Goal: Transaction & Acquisition: Obtain resource

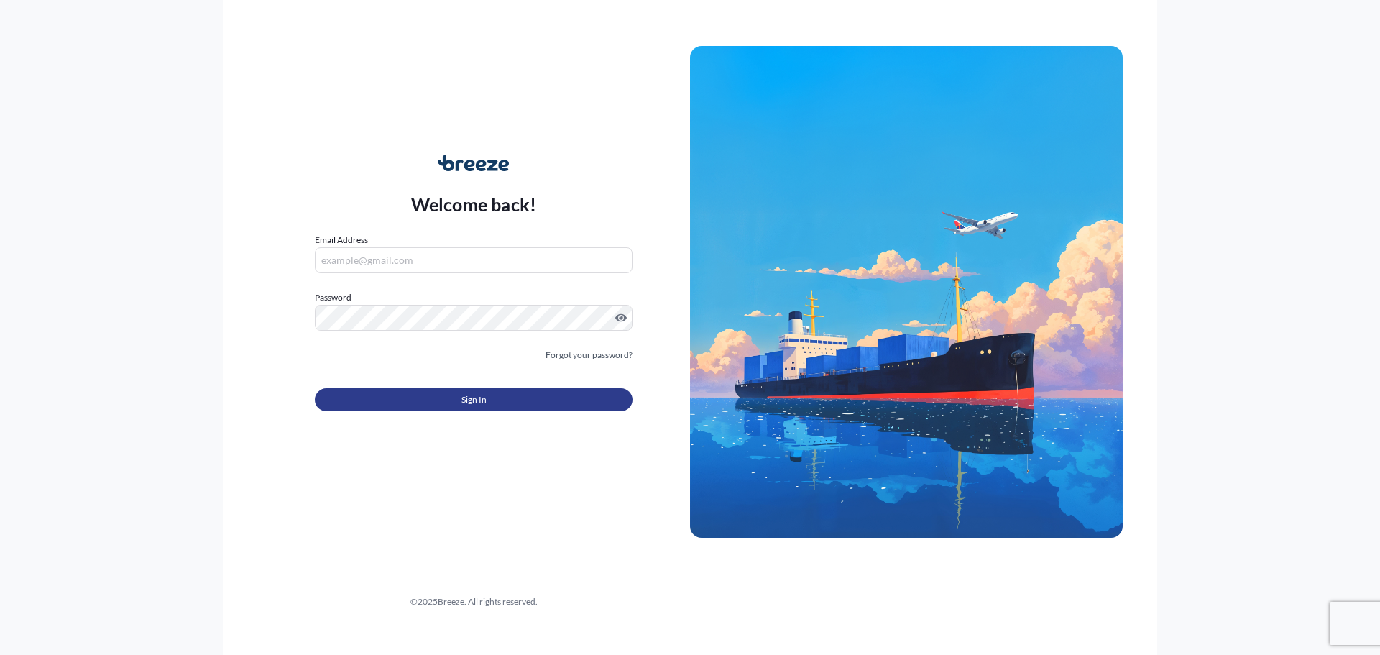
type input "[EMAIL_ADDRESS][DOMAIN_NAME]"
click at [473, 402] on span "Sign In" at bounding box center [473, 399] width 25 height 14
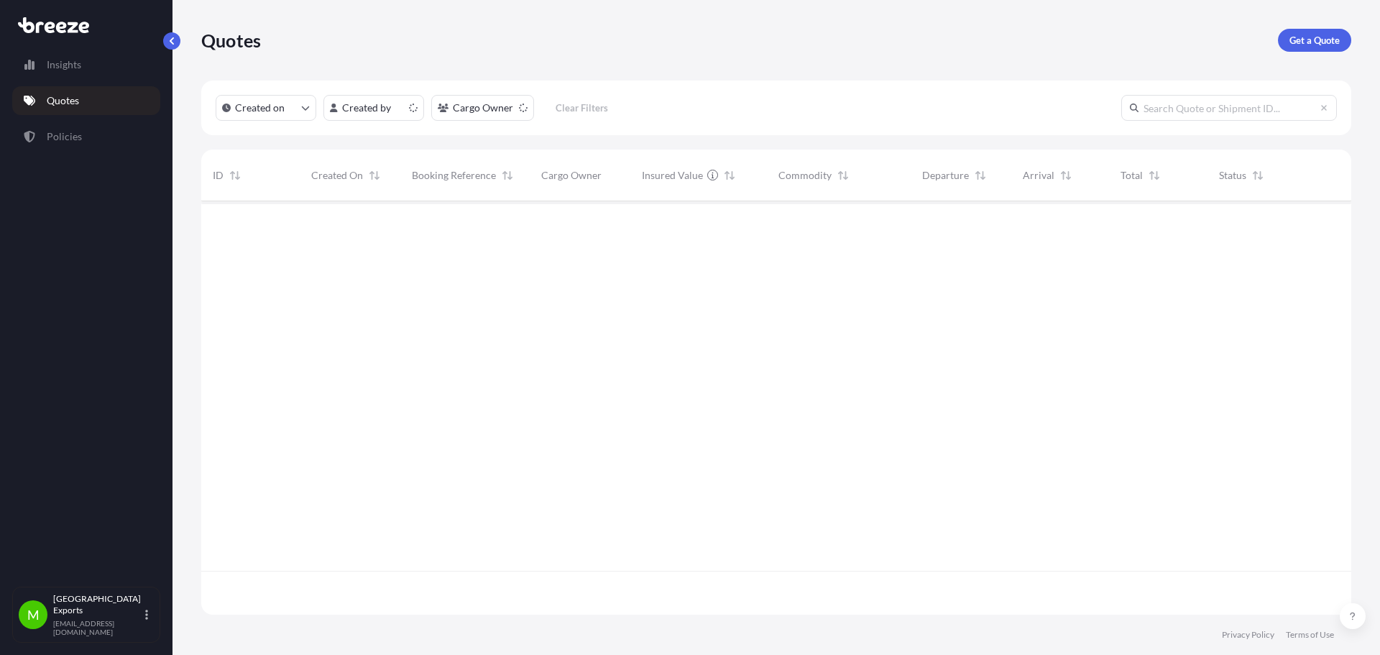
scroll to position [410, 1139]
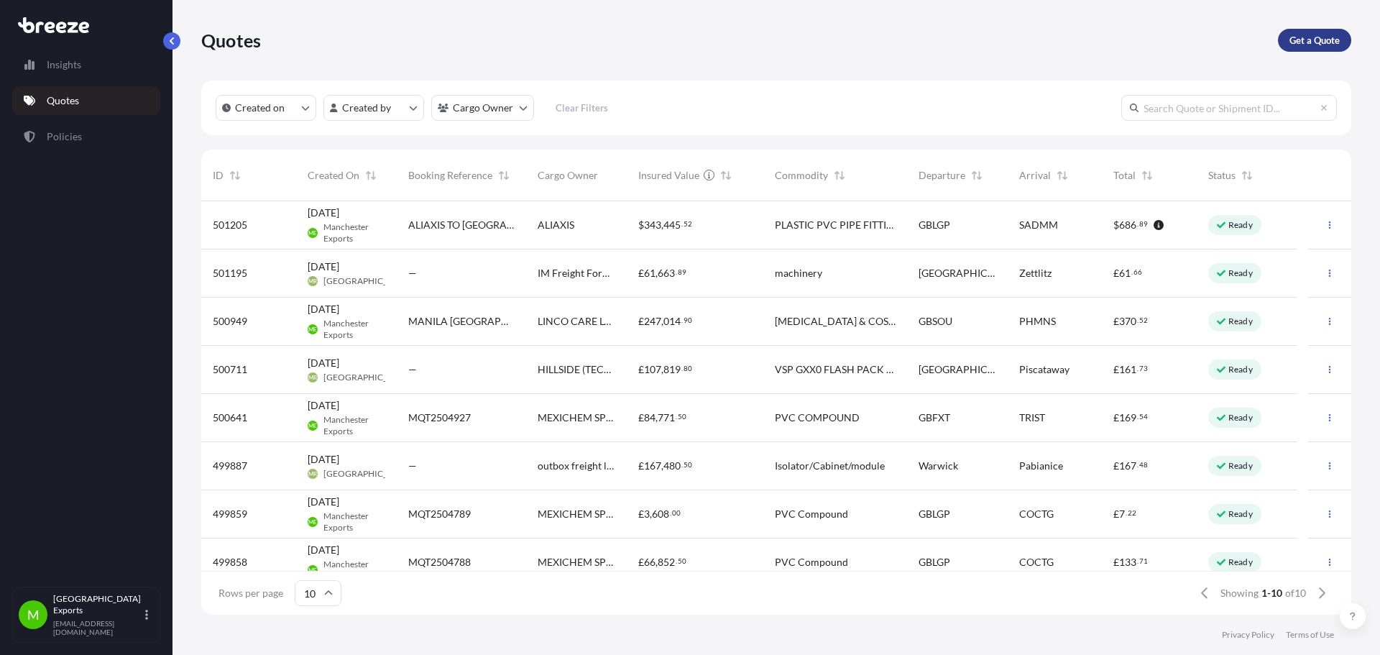
click at [1298, 42] on p "Get a Quote" at bounding box center [1314, 40] width 50 height 14
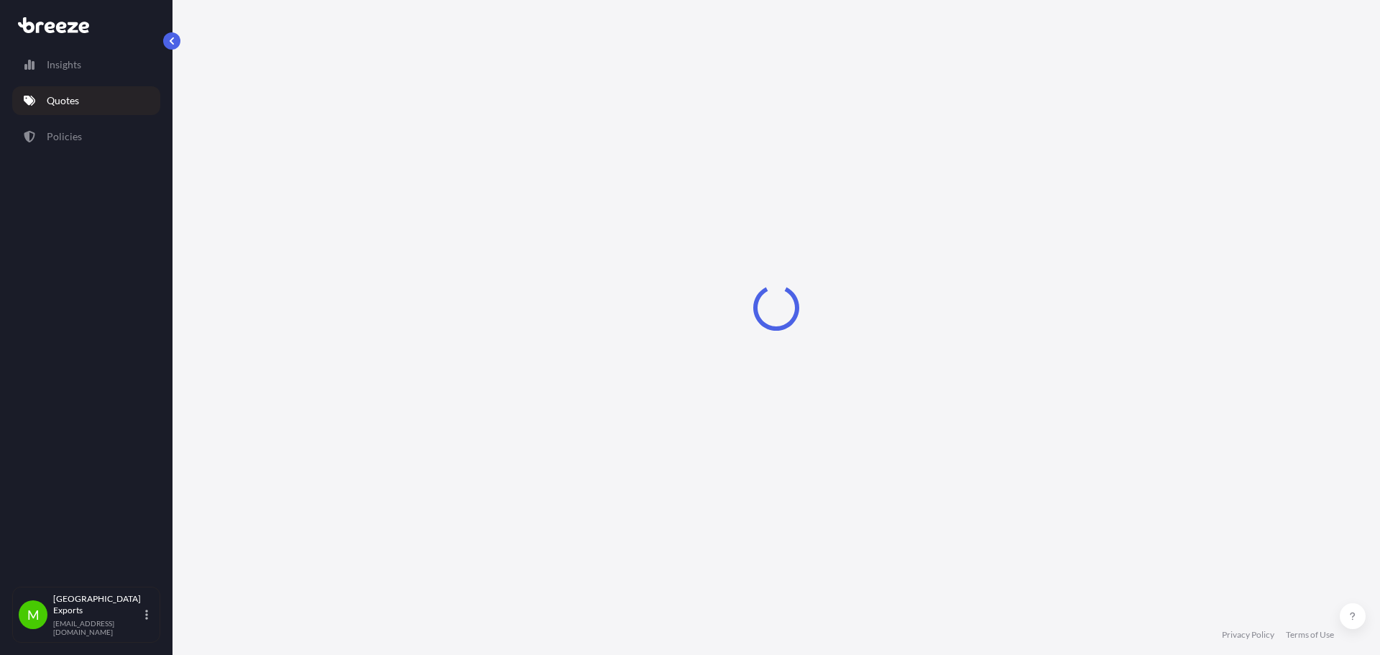
select select "Sea"
select select "1"
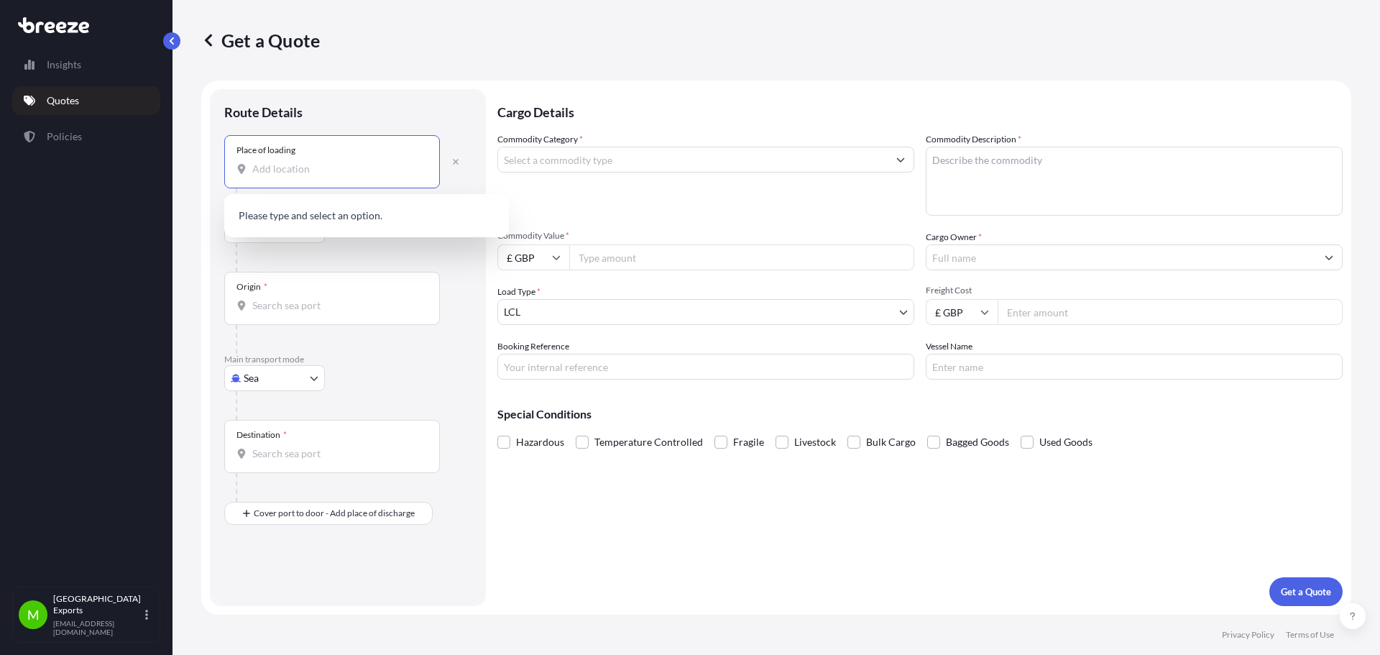
click at [324, 167] on input "Place of loading" at bounding box center [337, 169] width 170 height 14
paste input "08105"
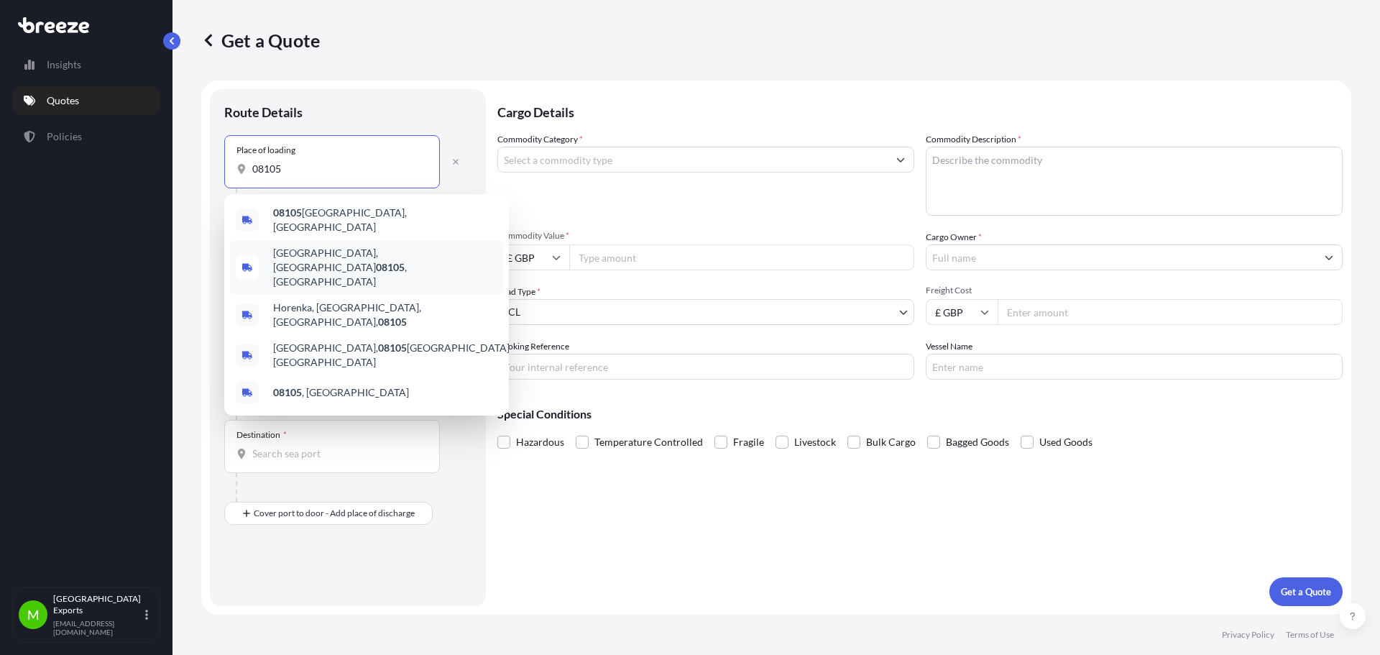
click at [365, 259] on div "[GEOGRAPHIC_DATA] , [GEOGRAPHIC_DATA]" at bounding box center [366, 267] width 273 height 55
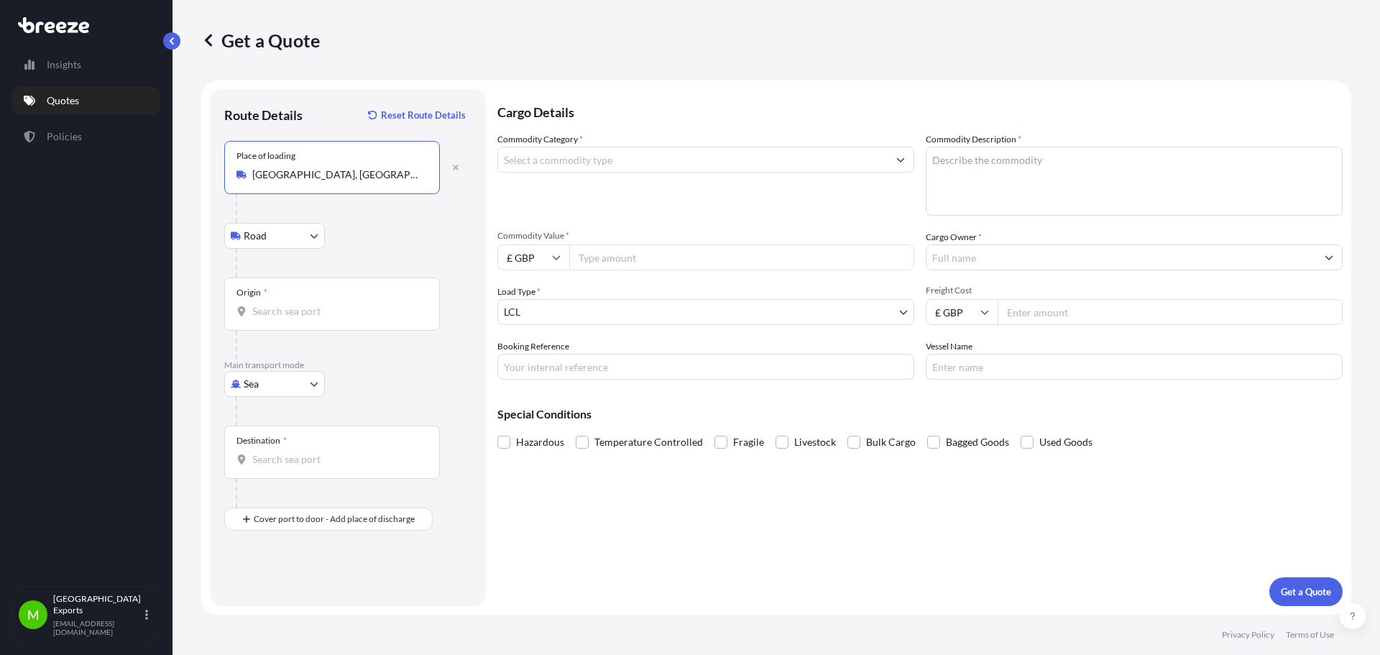
type input "[GEOGRAPHIC_DATA], [GEOGRAPHIC_DATA]"
click at [287, 310] on input "Origin *" at bounding box center [337, 311] width 170 height 14
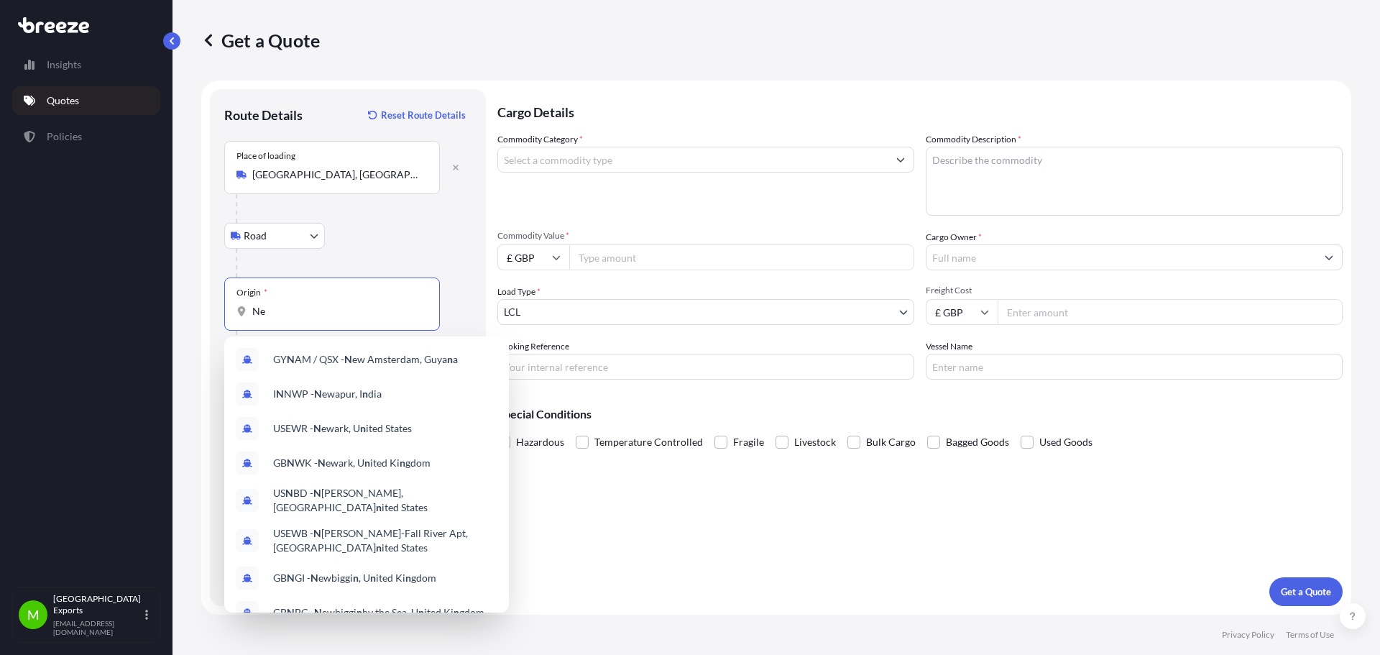
type input "N"
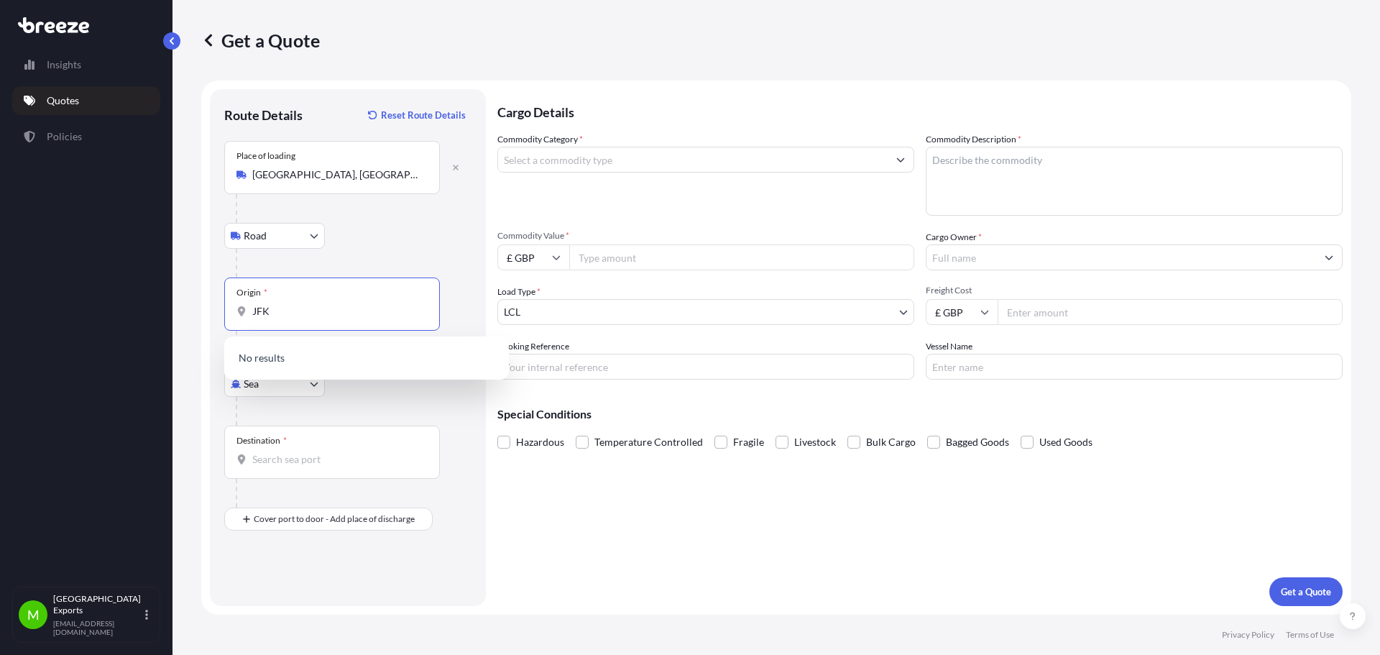
type input "JFK"
click at [319, 399] on div at bounding box center [354, 411] width 236 height 29
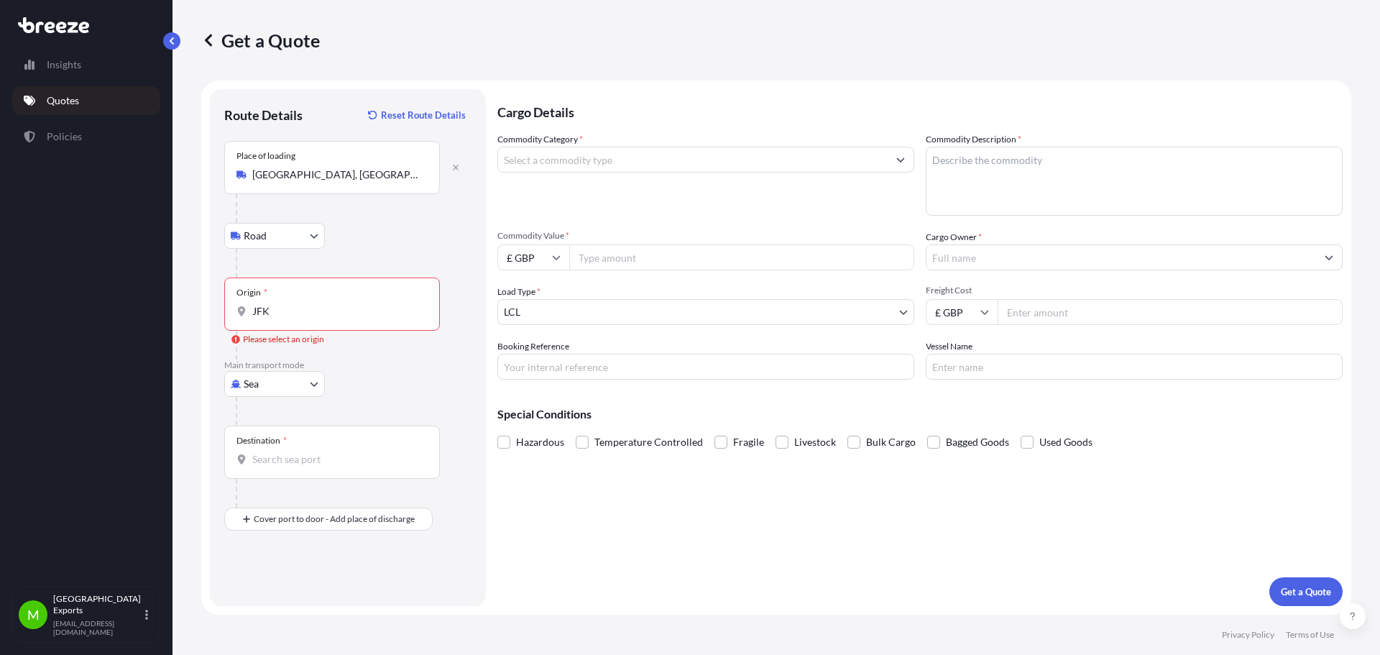
click at [295, 380] on body "10 options available. 0 options available. Insights Quotes Policies M Mancheste…" at bounding box center [690, 327] width 1380 height 655
click at [269, 438] on div "Air" at bounding box center [274, 447] width 89 height 26
select select "Air"
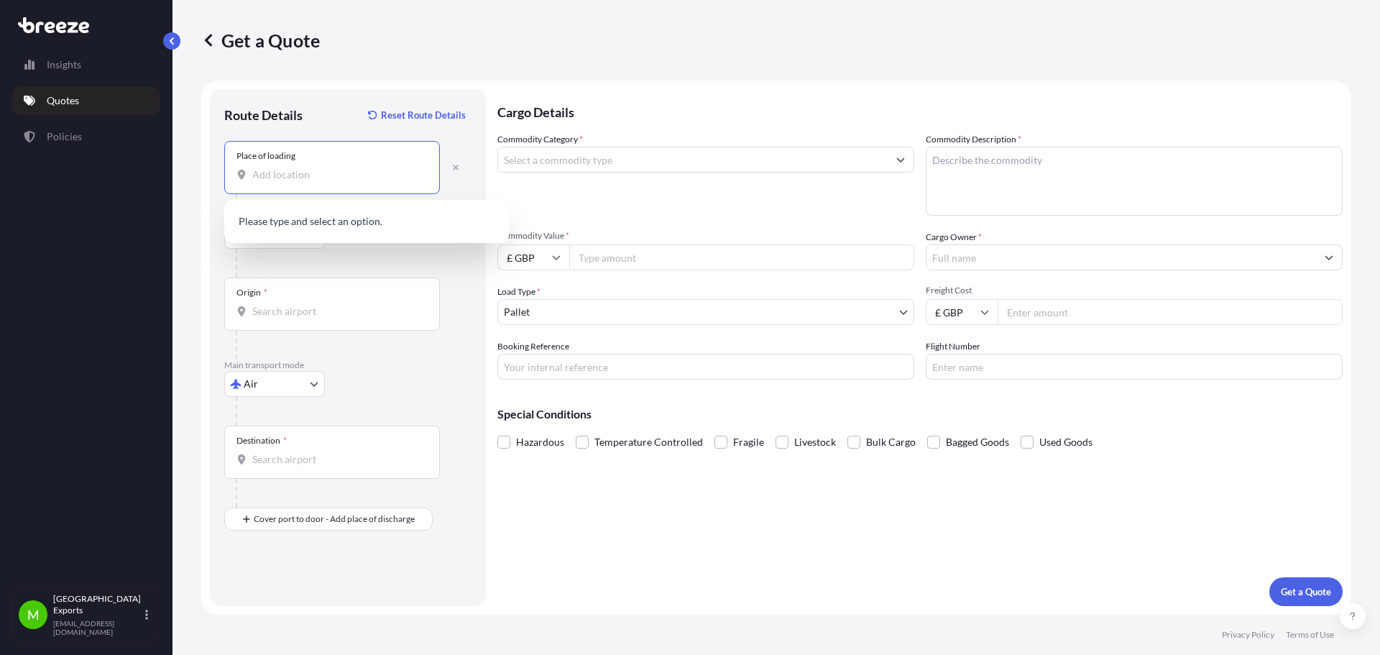
click at [326, 172] on input "Place of loading" at bounding box center [337, 174] width 170 height 14
paste input "08105"
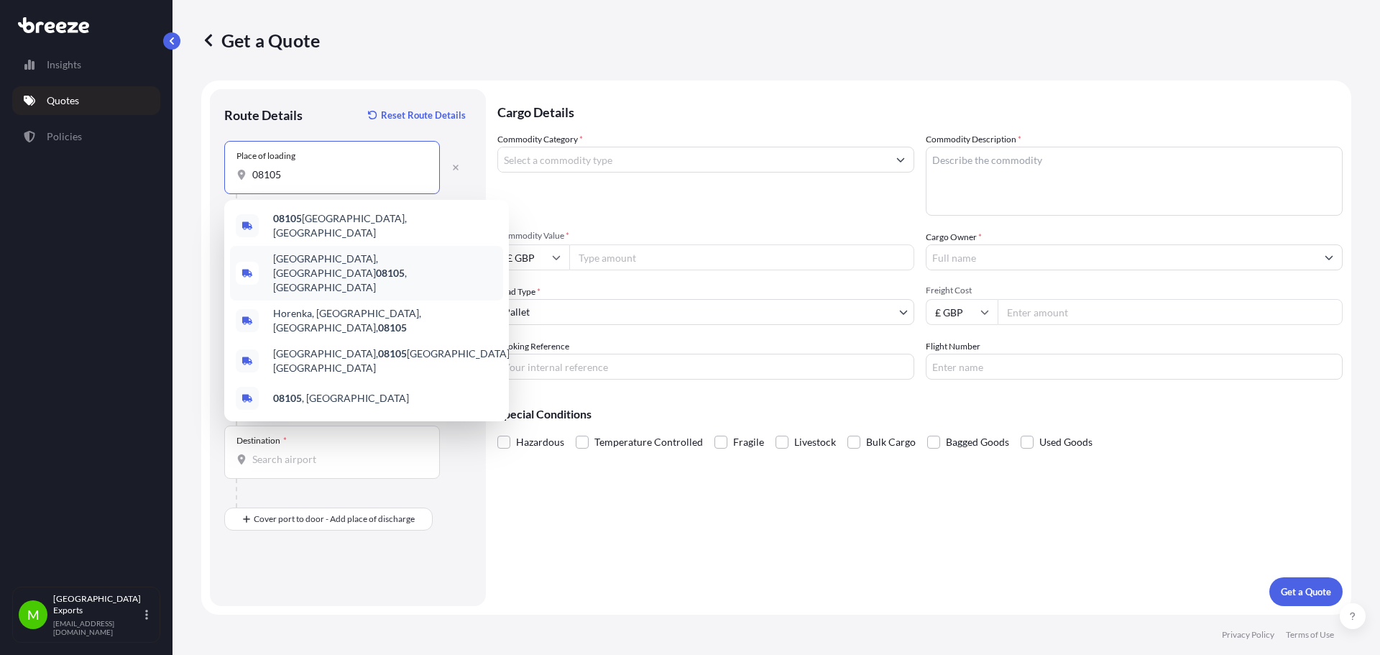
click at [311, 253] on span "[GEOGRAPHIC_DATA] , [GEOGRAPHIC_DATA]" at bounding box center [385, 273] width 224 height 43
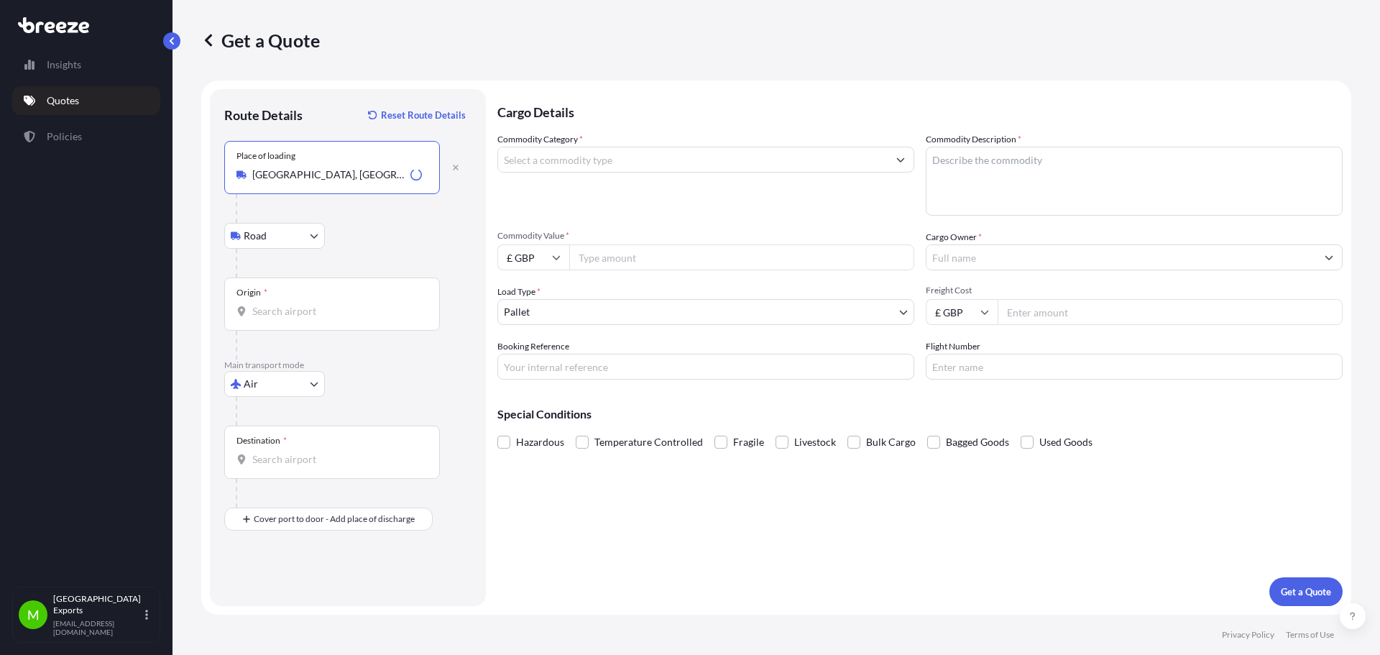
type input "[GEOGRAPHIC_DATA], [GEOGRAPHIC_DATA]"
click at [280, 323] on div "Origin *" at bounding box center [332, 303] width 216 height 53
click at [280, 318] on input "Origin *" at bounding box center [337, 311] width 170 height 14
type input "USJFK - [PERSON_NAME] Apt/[US_STATE], [GEOGRAPHIC_DATA]"
click at [314, 463] on input "Destination *" at bounding box center [337, 459] width 170 height 14
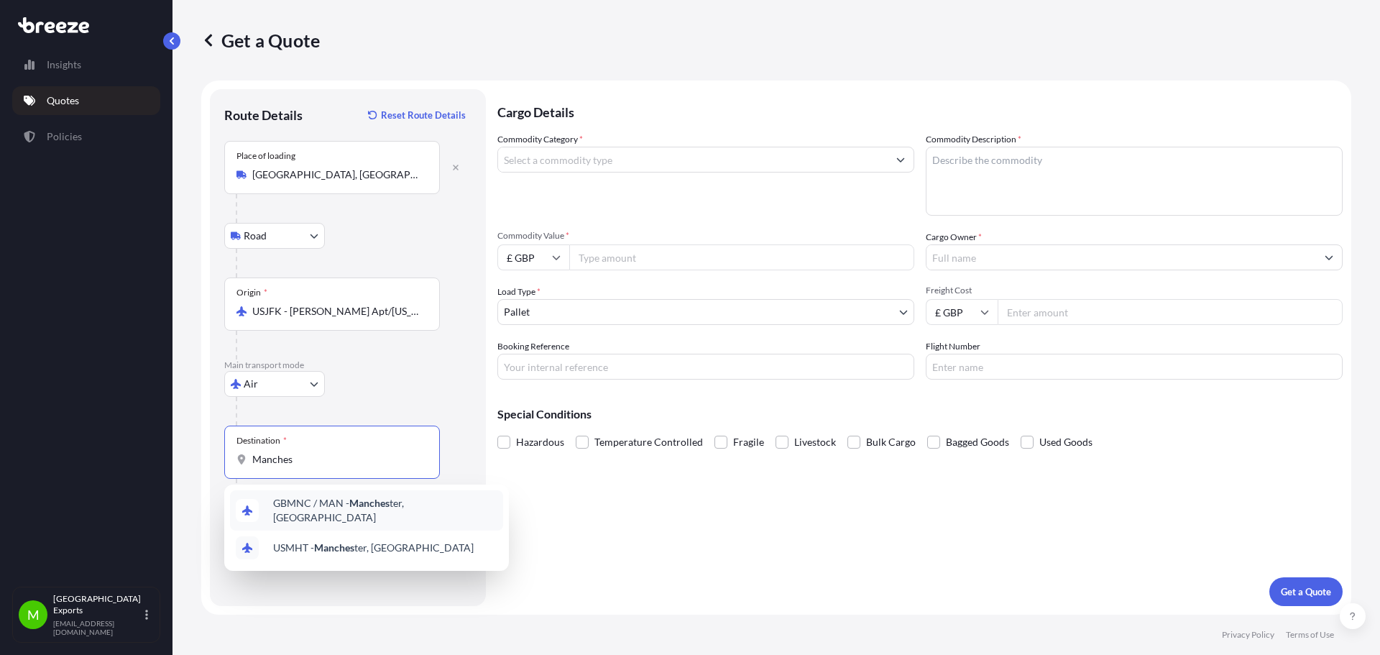
click at [414, 505] on span "GBMNC / MAN - Manches ter, [GEOGRAPHIC_DATA]" at bounding box center [385, 510] width 224 height 29
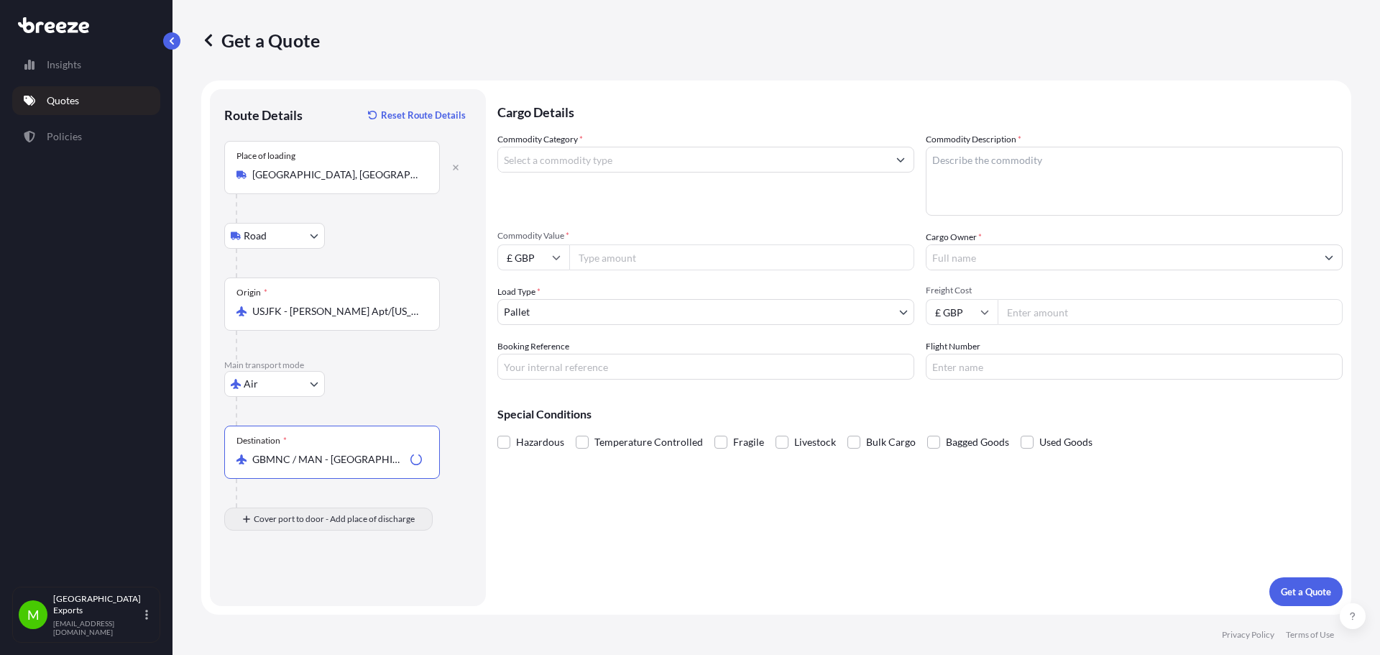
type input "GBMNC / MAN - [GEOGRAPHIC_DATA], [GEOGRAPHIC_DATA]"
click at [295, 594] on input "Place of Discharge" at bounding box center [337, 596] width 170 height 14
click at [264, 599] on input "Place of Discharge" at bounding box center [337, 596] width 170 height 14
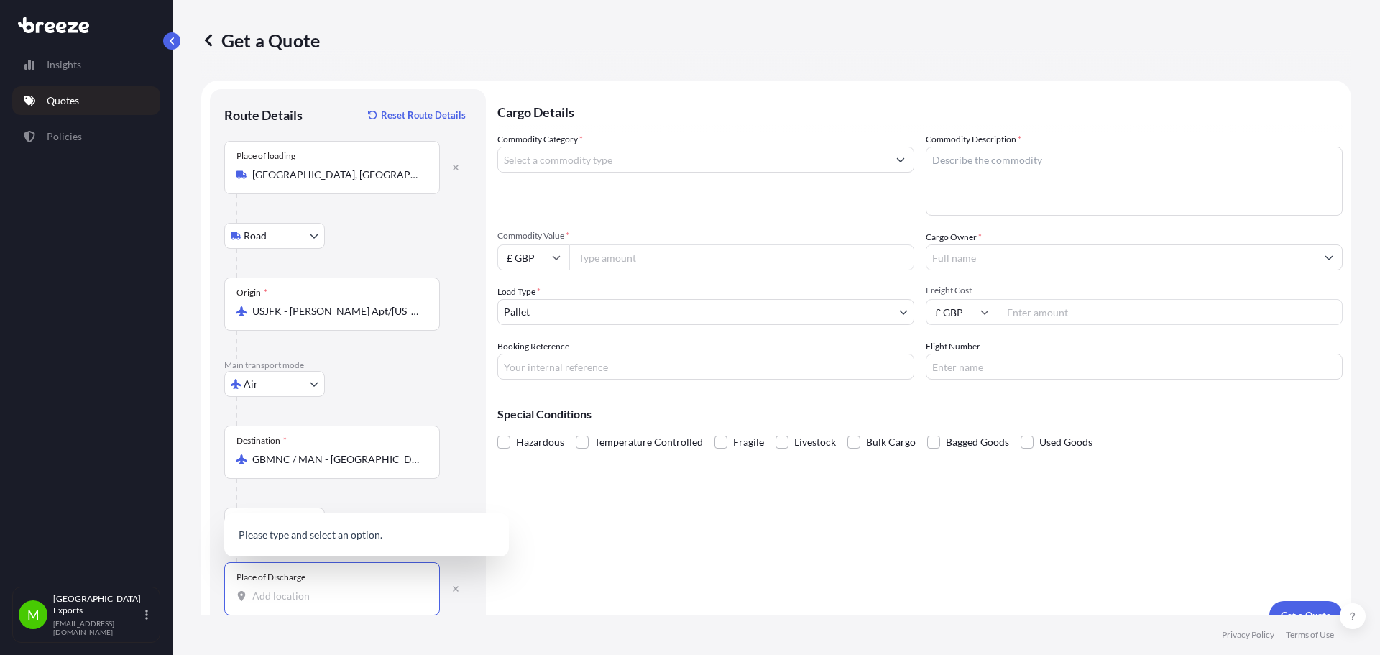
paste input "WS13 8EX"
click at [354, 542] on div "[STREET_ADDRESS]" at bounding box center [366, 523] width 273 height 55
type input "[STREET_ADDRESS]"
click at [614, 164] on input "Commodity Category *" at bounding box center [693, 160] width 390 height 26
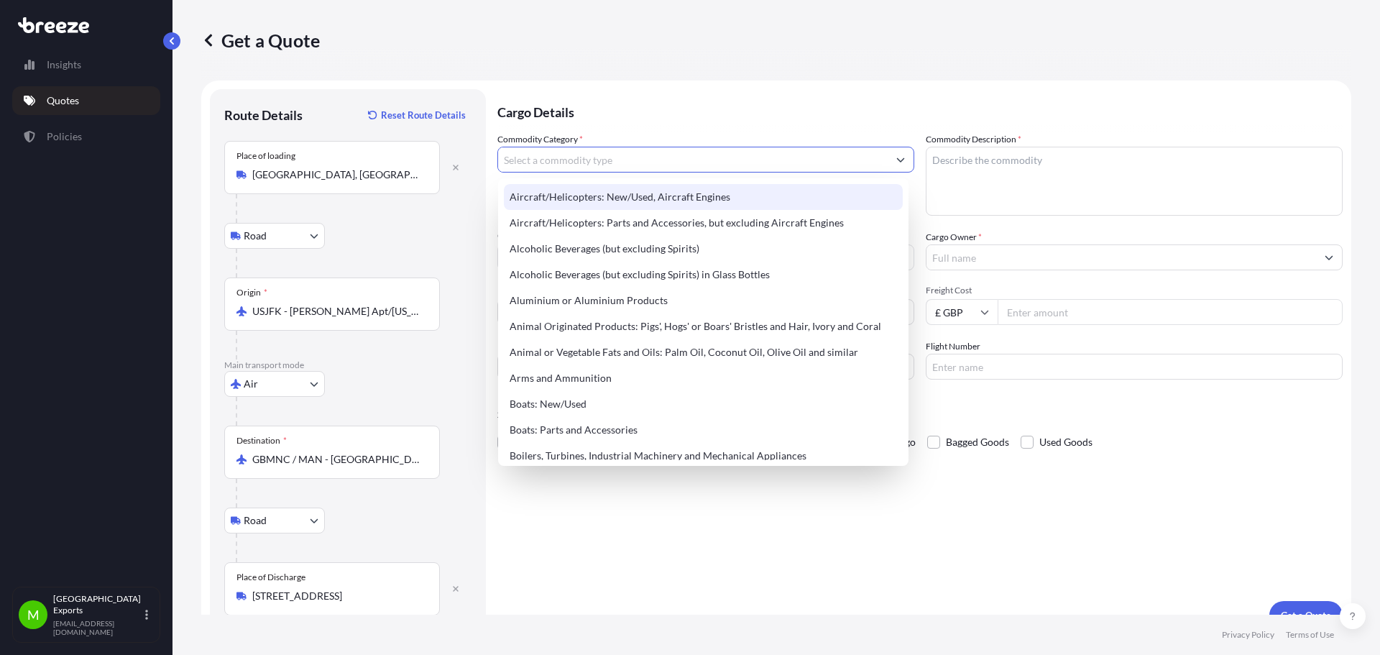
click at [651, 155] on input "Commodity Category *" at bounding box center [693, 160] width 390 height 26
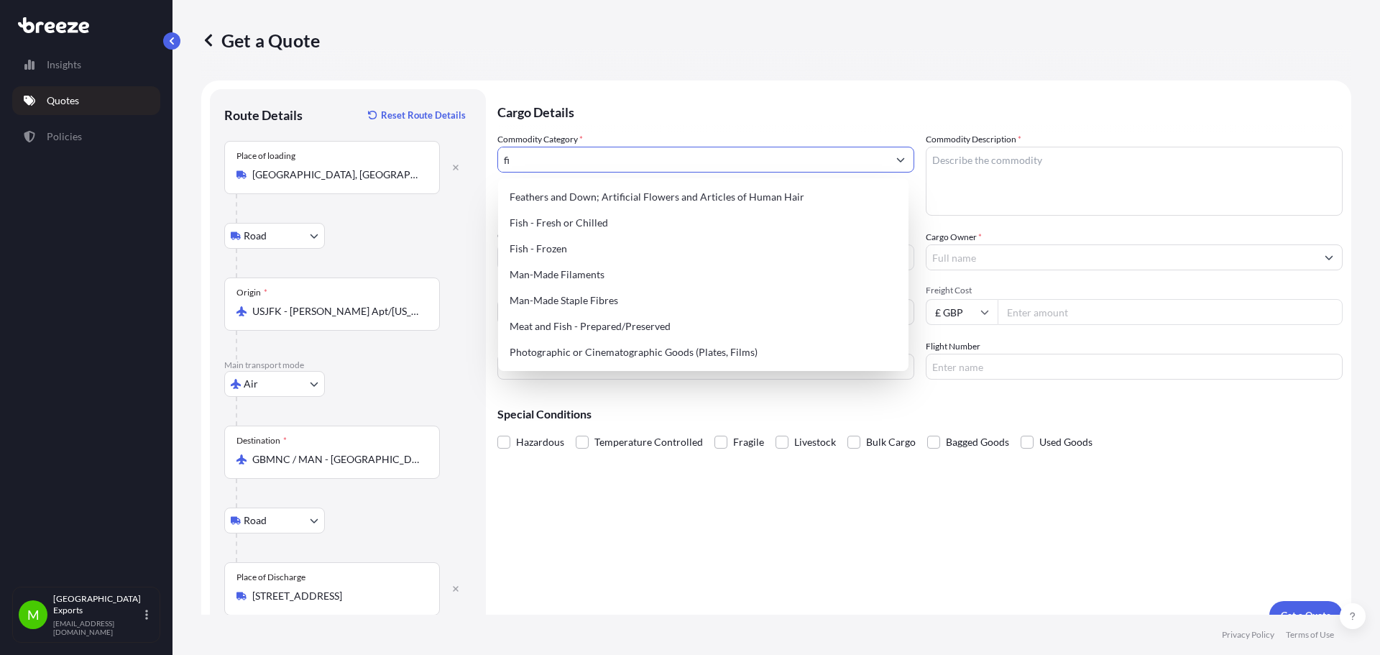
type input "f"
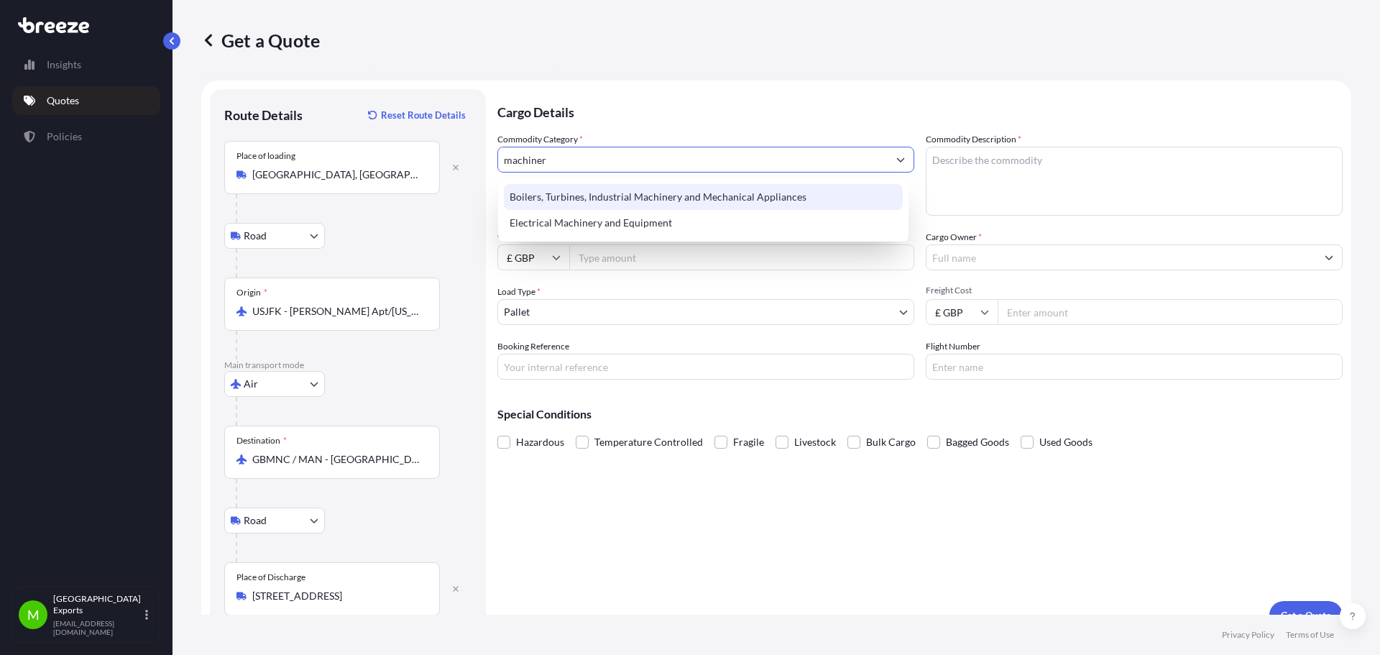
click at [724, 201] on div "Boilers, Turbines, Industrial Machinery and Mechanical Appliances" at bounding box center [703, 197] width 399 height 26
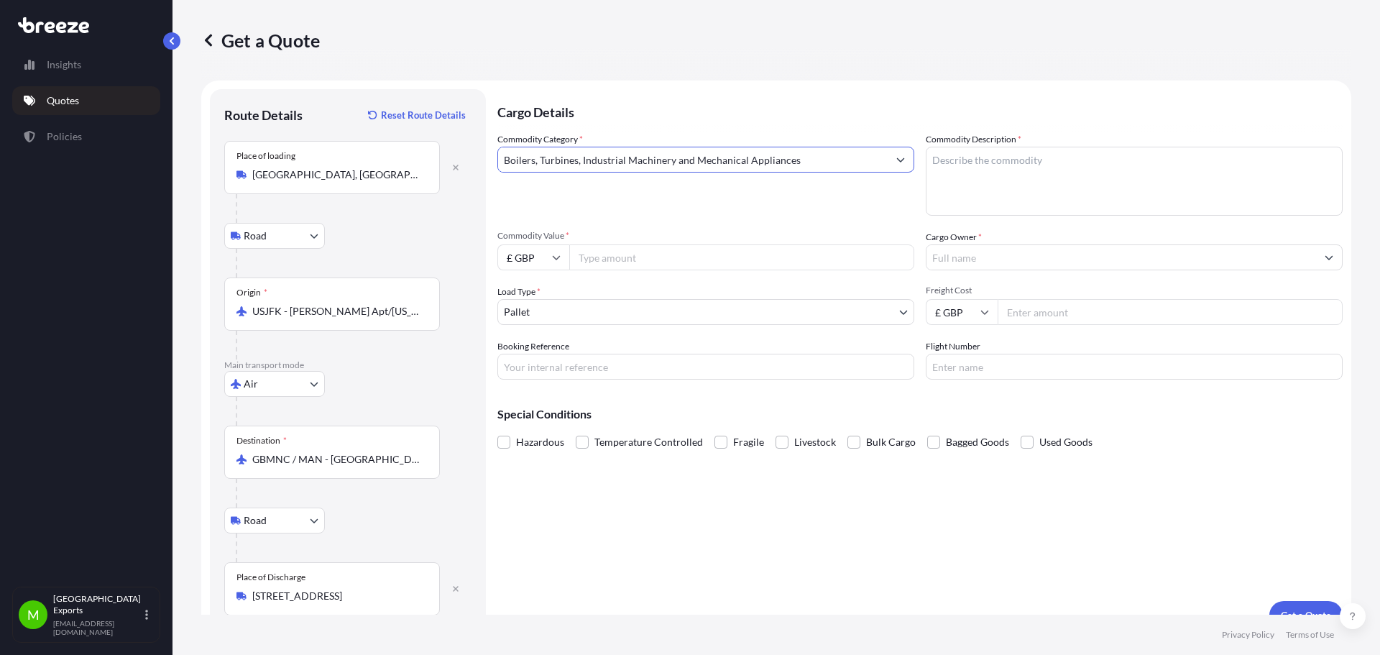
type input "Boilers, Turbines, Industrial Machinery and Mechanical Appliances"
click at [1002, 176] on textarea "Commodity Description *" at bounding box center [1134, 181] width 417 height 69
click at [1034, 165] on textarea "Commodity Description *" at bounding box center [1134, 181] width 417 height 69
paste textarea "Aries Filters"
type textarea "Aries Filters"
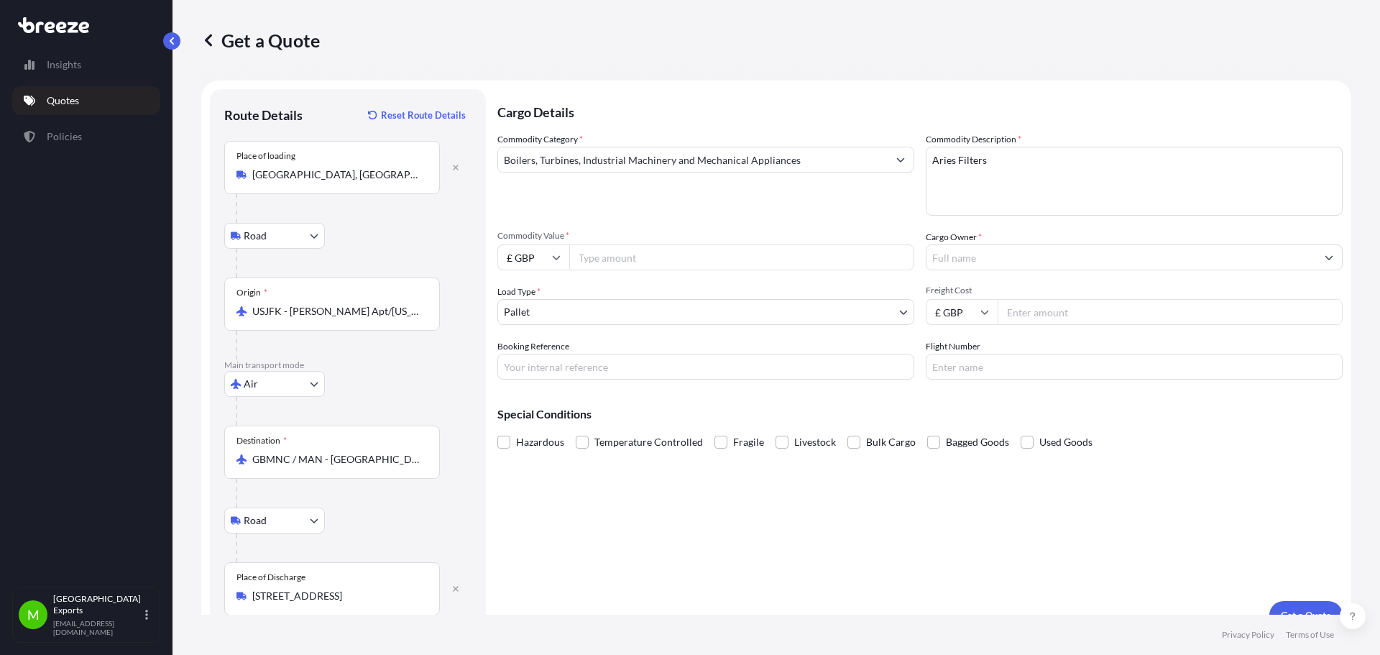
click at [614, 248] on input "Commodity Value *" at bounding box center [741, 257] width 345 height 26
click at [541, 250] on input "£ GBP" at bounding box center [533, 257] width 72 height 26
click at [529, 354] on div "$ USD" at bounding box center [533, 357] width 60 height 27
type input "$ USD"
click at [640, 251] on input "Commodity Value *" at bounding box center [741, 257] width 345 height 26
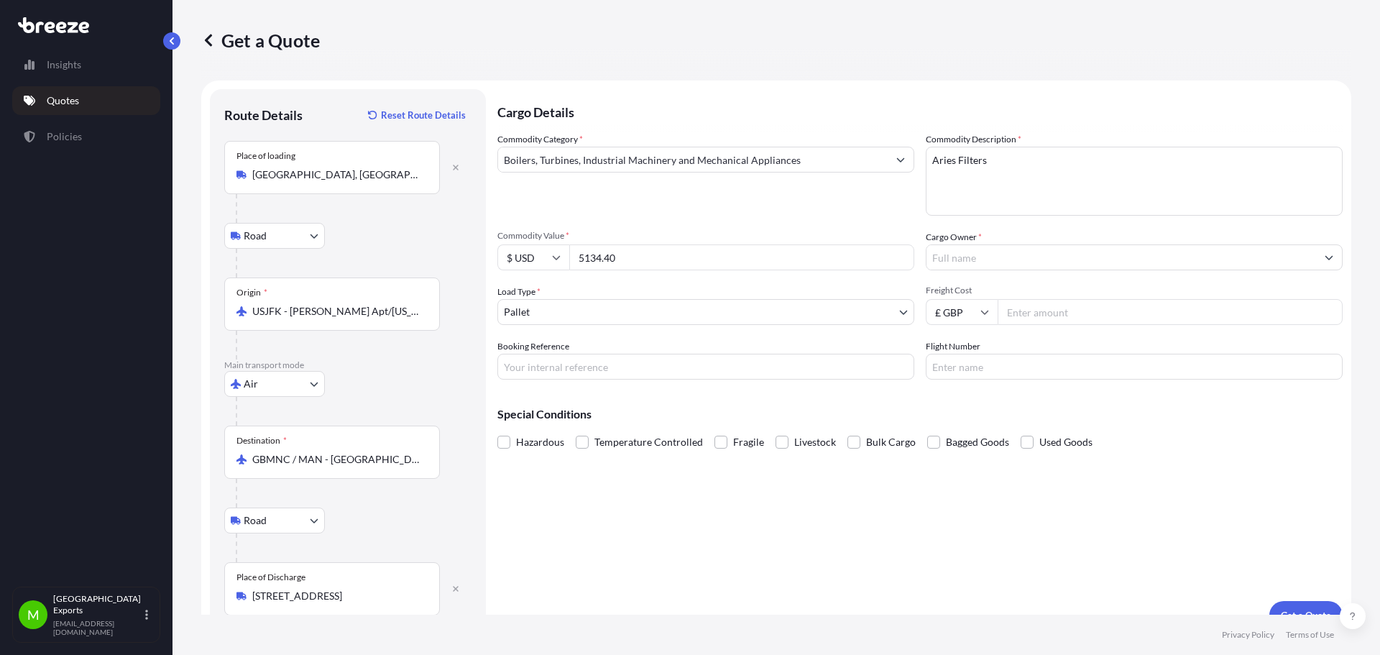
type input "5134.40"
click at [1021, 257] on input "Cargo Owner *" at bounding box center [1121, 257] width 390 height 26
paste input "Aries FilterWorks"
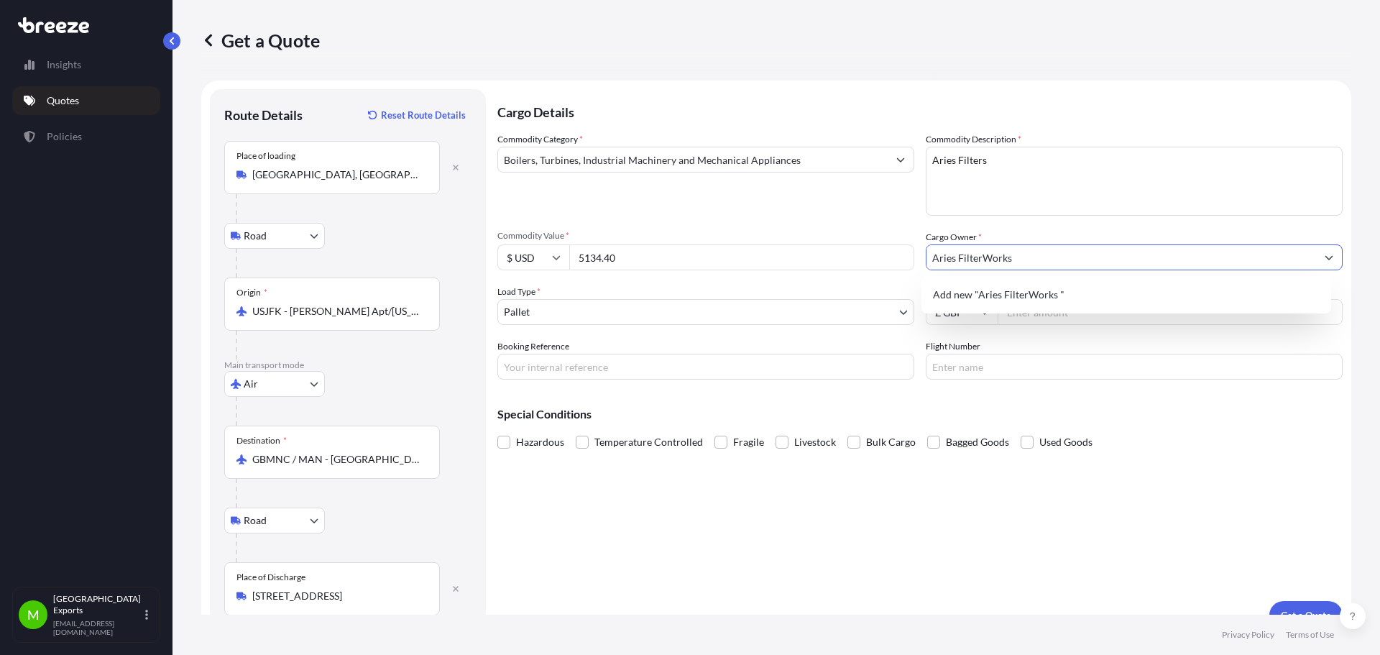
type input "Aries FilterWorks"
click at [581, 313] on body "15 options available. 0 options available. 1 option available. Insights Quotes …" at bounding box center [690, 327] width 1380 height 655
click at [1050, 310] on input "Freight Cost" at bounding box center [1170, 312] width 345 height 26
click at [1194, 296] on div "Freight Cost £ GBP" at bounding box center [1134, 305] width 417 height 40
click at [1184, 307] on input "Freight Cost" at bounding box center [1170, 312] width 345 height 26
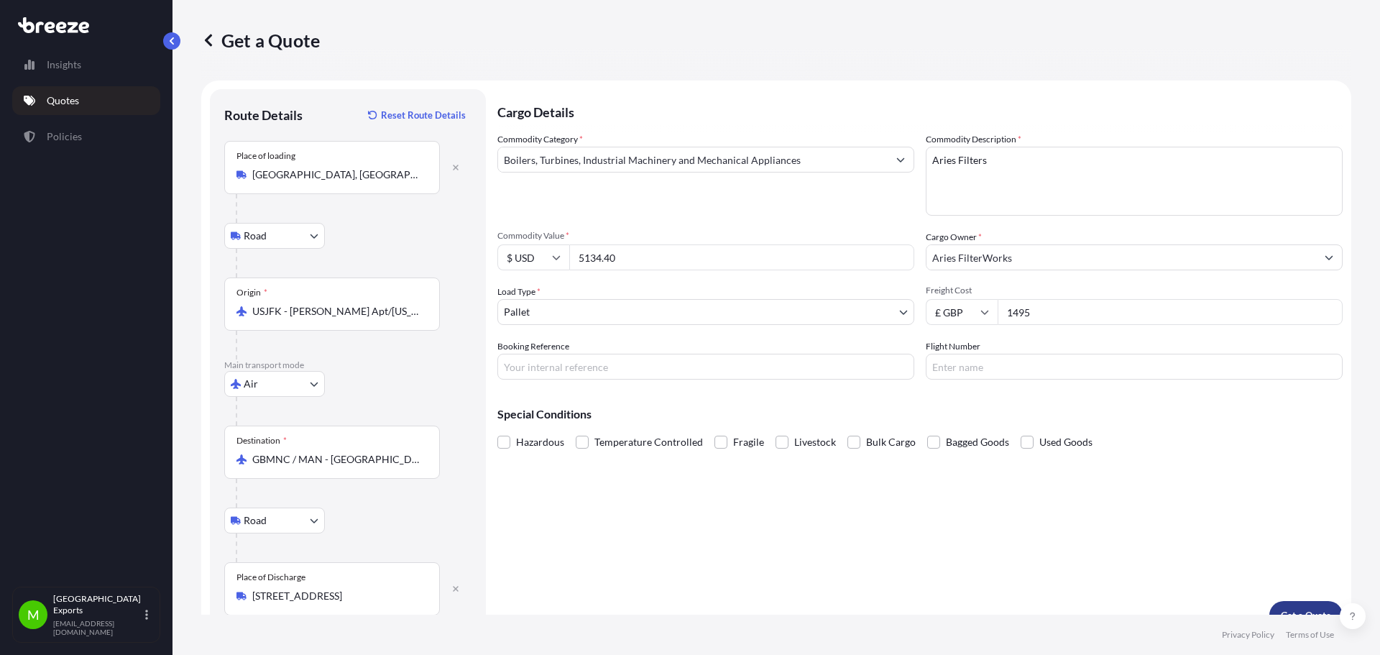
type input "1495"
click at [1286, 604] on button "Get a Quote" at bounding box center [1305, 615] width 73 height 29
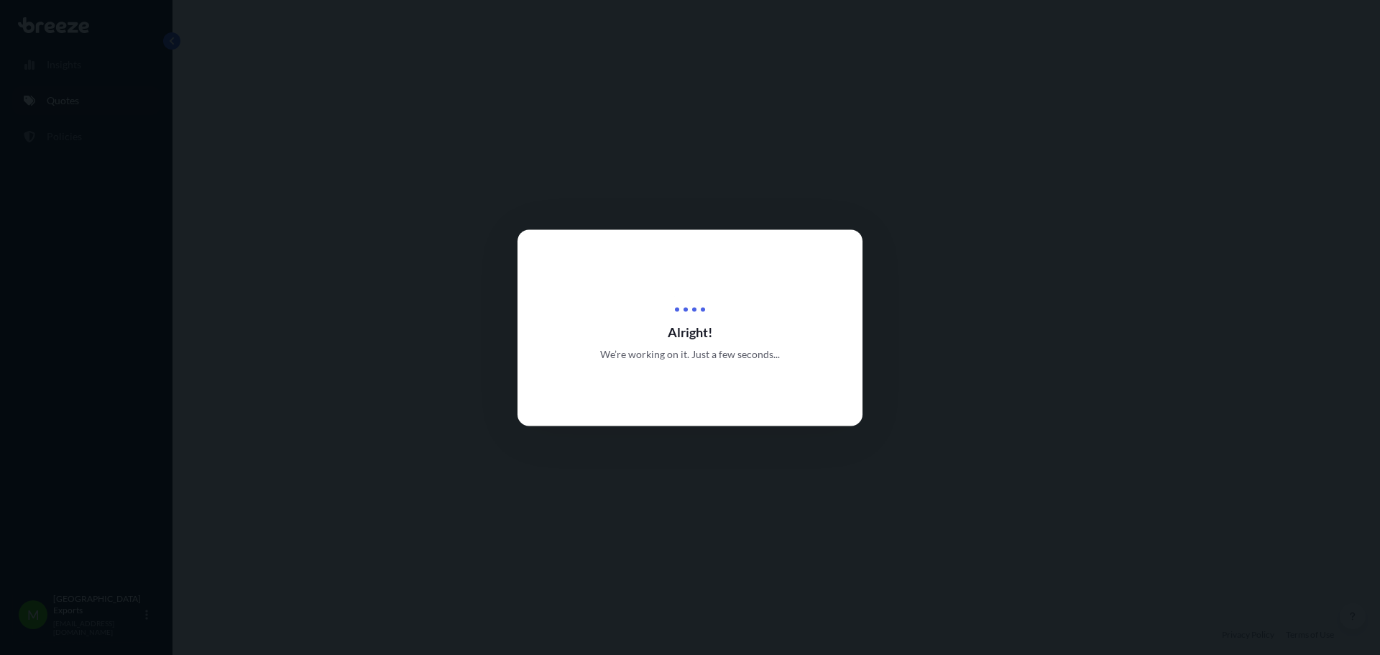
select select "Road"
select select "Air"
select select "Road"
select select "1"
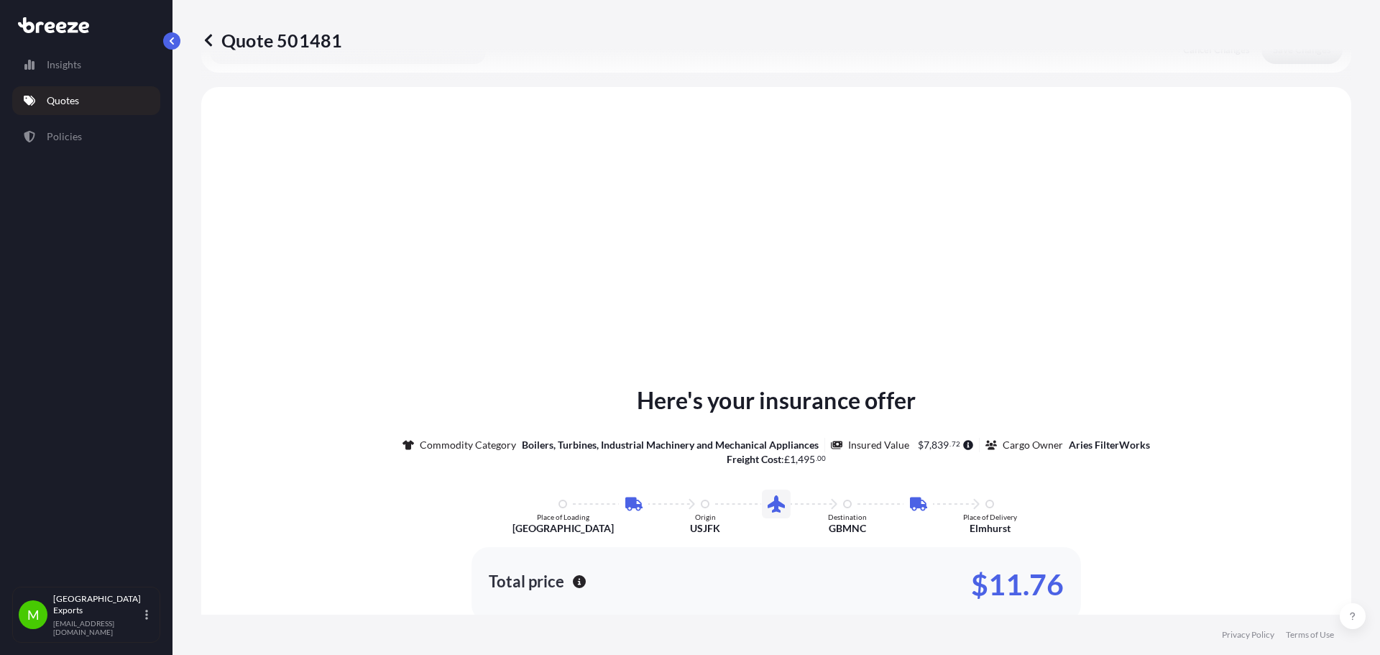
scroll to position [575, 0]
